Goal: Information Seeking & Learning: Learn about a topic

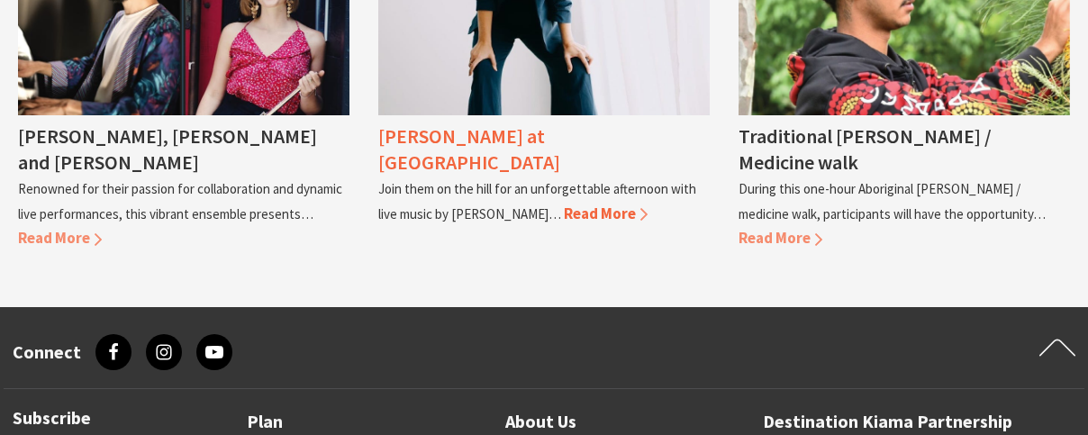
scroll to position [1801, 0]
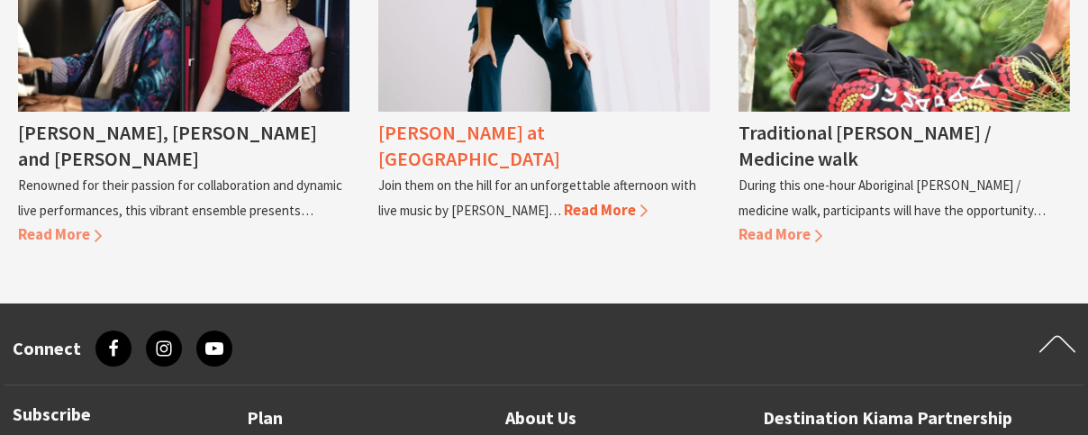
click at [564, 200] on span "Read More" at bounding box center [606, 210] width 84 height 20
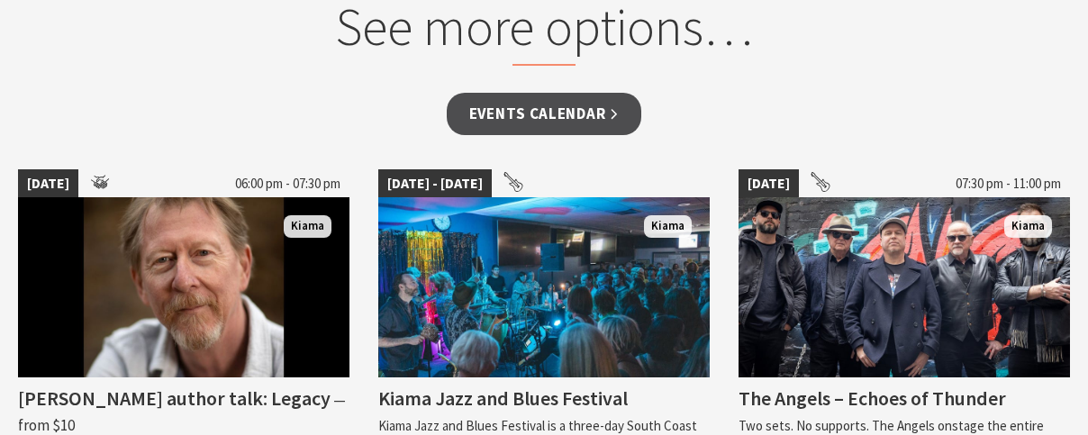
scroll to position [1441, 0]
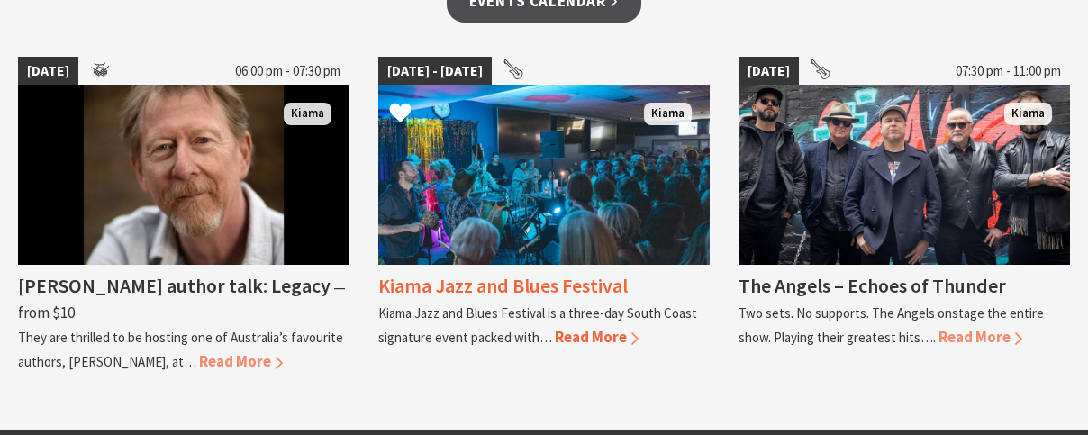
click at [588, 338] on span "Read More" at bounding box center [597, 337] width 84 height 20
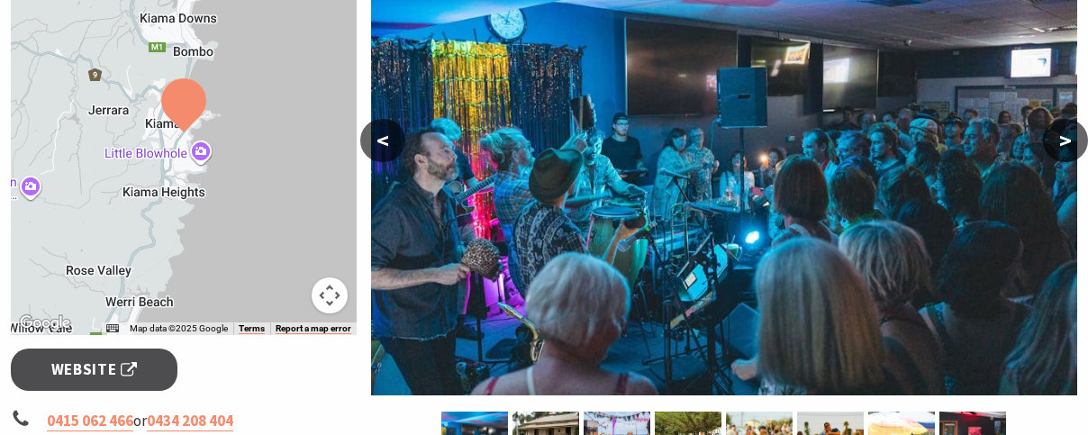
scroll to position [360, 0]
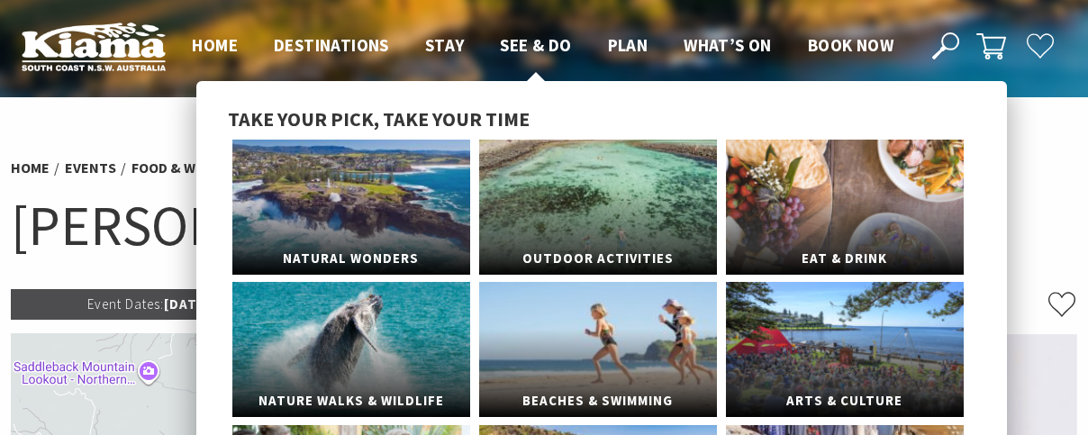
click at [519, 46] on span "See & Do" at bounding box center [535, 45] width 71 height 22
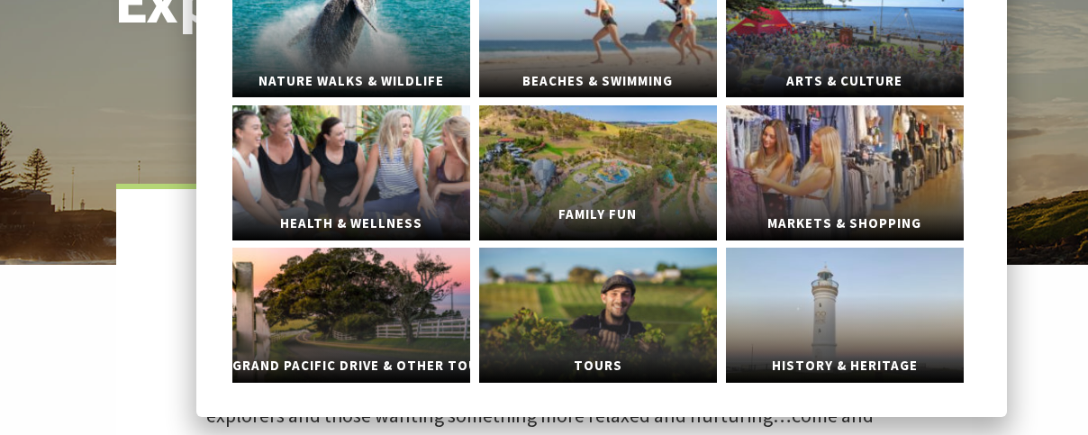
scroll to position [360, 0]
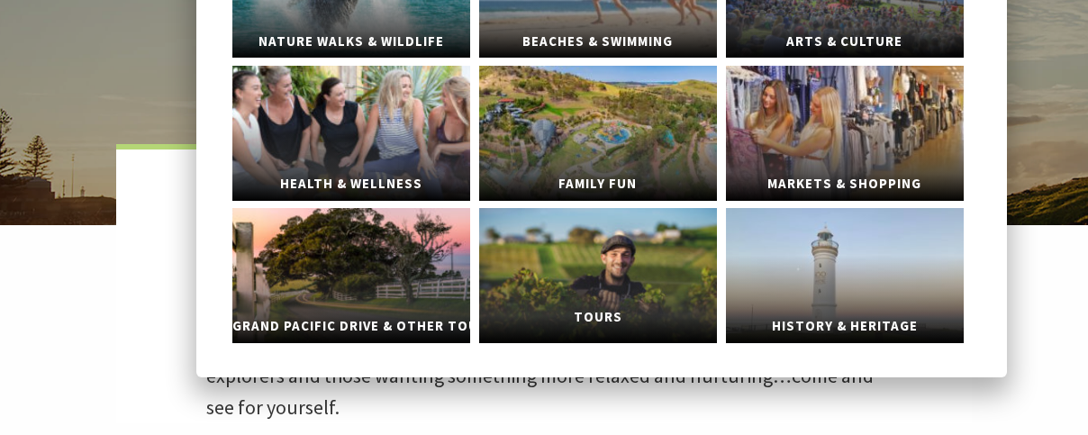
click at [577, 272] on link "Tours" at bounding box center [598, 275] width 238 height 135
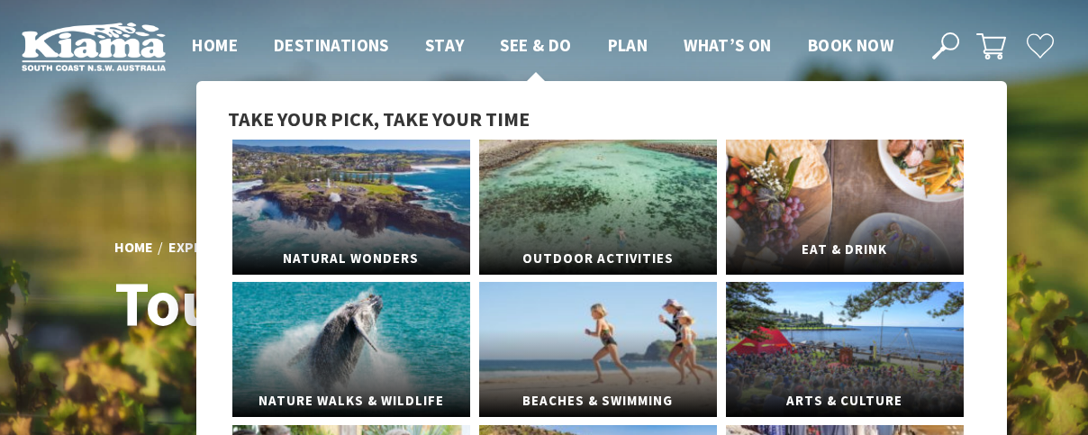
click at [778, 169] on link "Eat & Drink" at bounding box center [845, 207] width 238 height 135
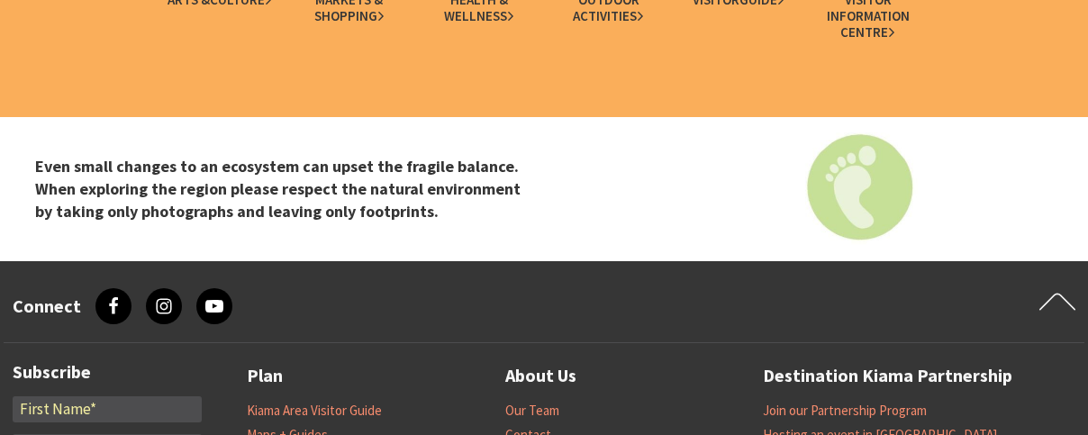
scroll to position [4052, 0]
